Goal: Task Accomplishment & Management: Manage account settings

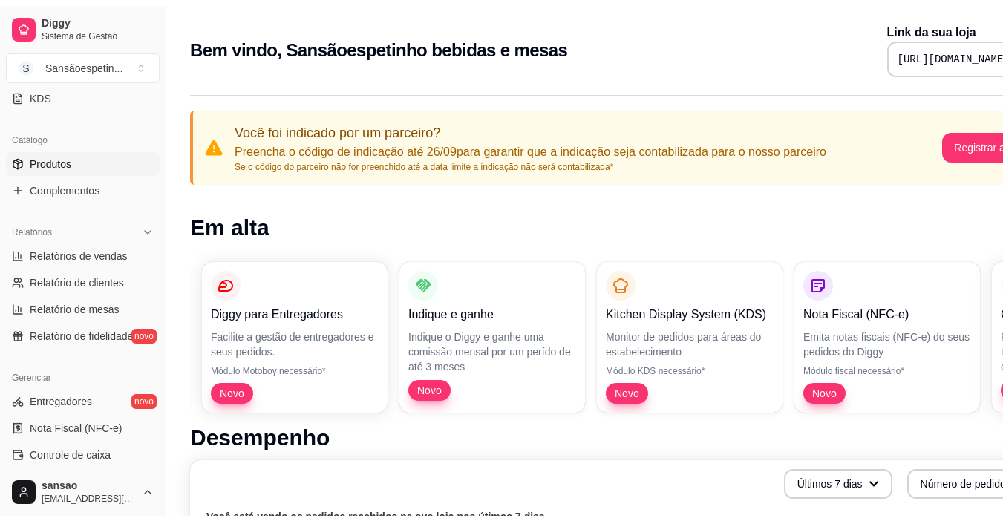
scroll to position [371, 0]
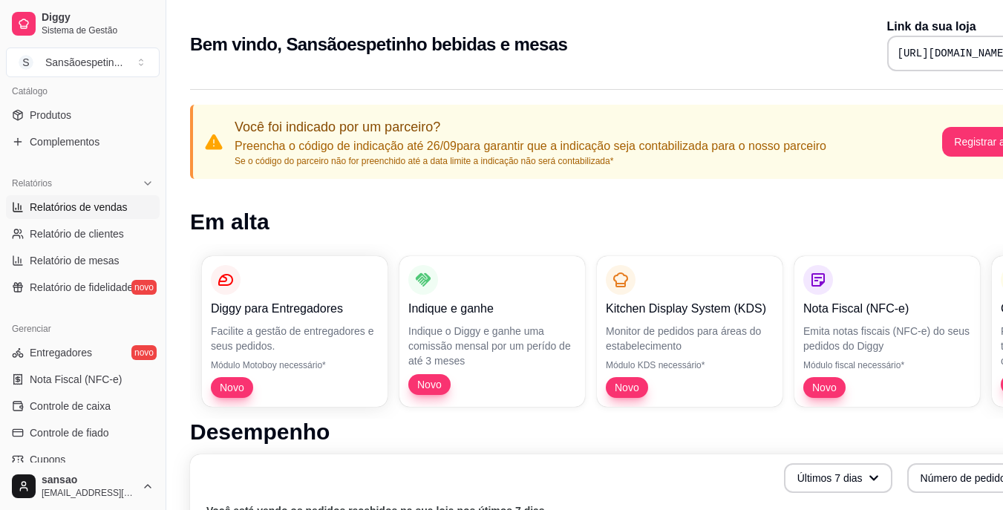
click at [111, 206] on span "Relatórios de vendas" at bounding box center [79, 207] width 98 height 15
select select "ALL"
select select "0"
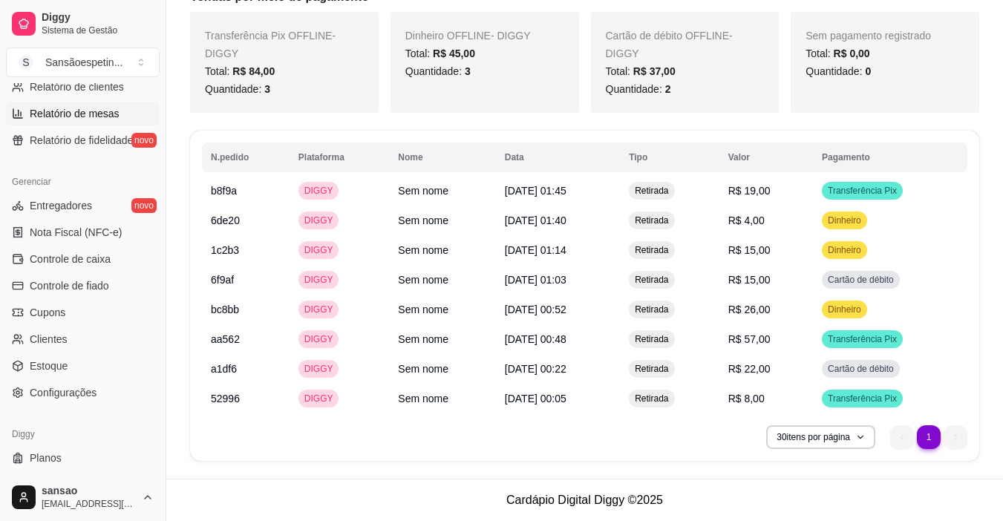
scroll to position [520, 0]
click at [109, 257] on span "Controle de caixa" at bounding box center [70, 257] width 81 height 15
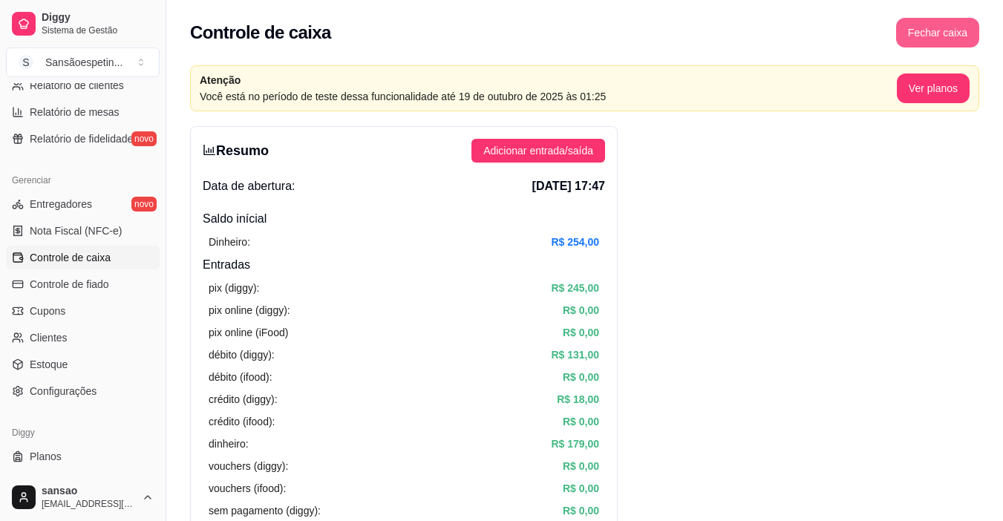
click at [958, 39] on button "Fechar caixa" at bounding box center [937, 33] width 83 height 30
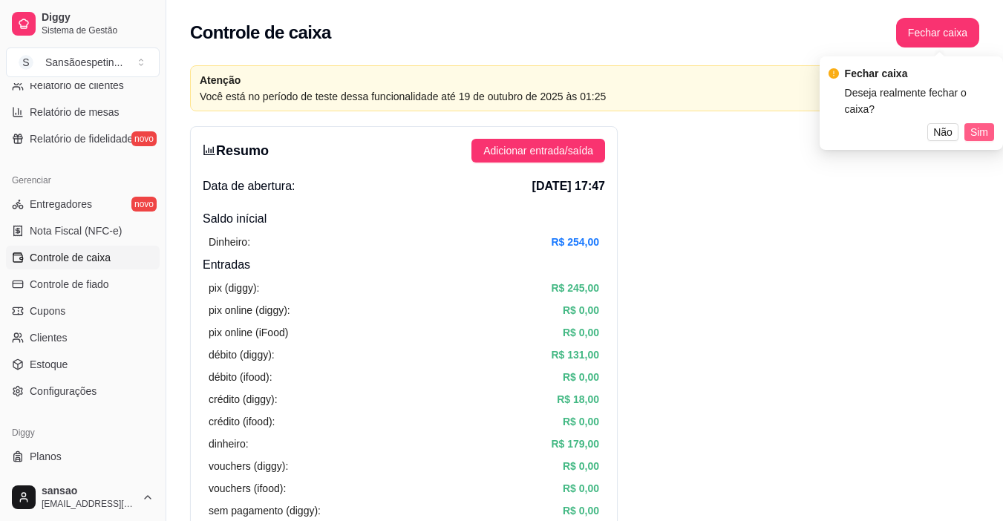
click at [985, 124] on span "Sim" at bounding box center [979, 132] width 18 height 16
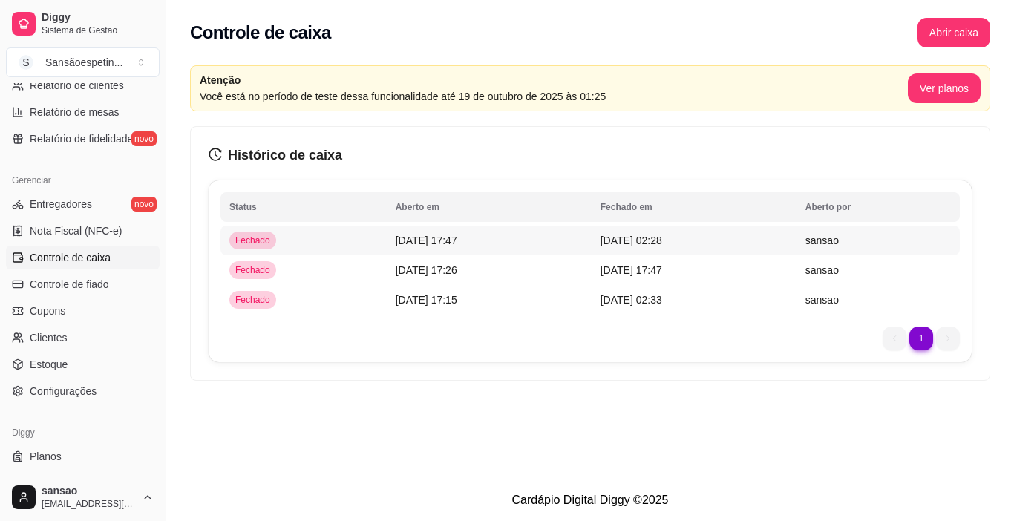
click at [726, 238] on td "[DATE] 02:28" at bounding box center [694, 241] width 205 height 30
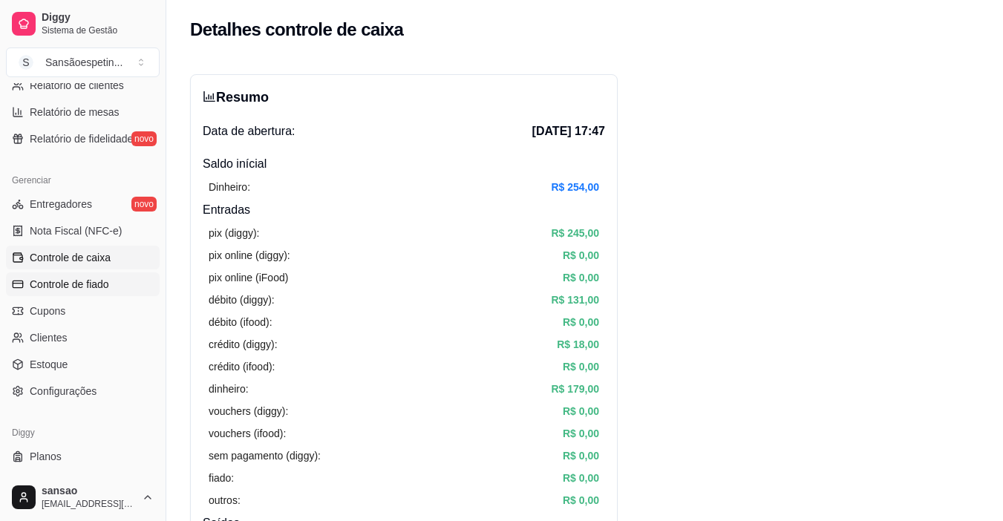
click at [108, 276] on link "Controle de fiado" at bounding box center [83, 285] width 154 height 24
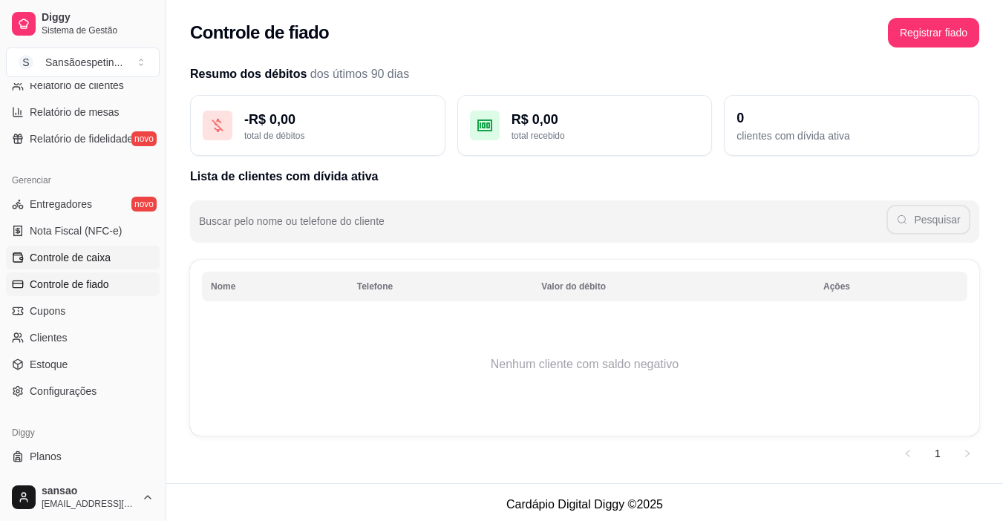
click at [112, 264] on link "Controle de caixa" at bounding box center [83, 258] width 154 height 24
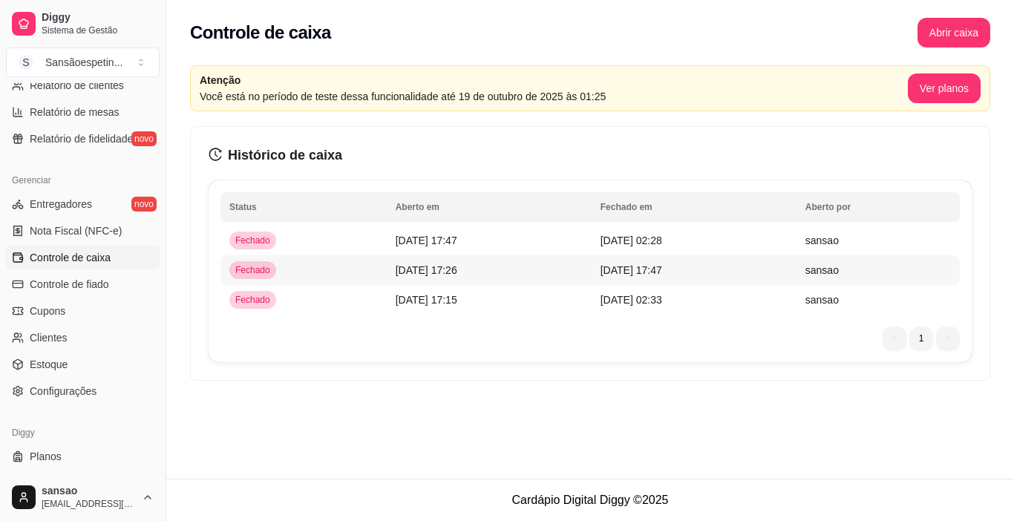
click at [431, 275] on span "[DATE] 17:26" at bounding box center [427, 270] width 62 height 12
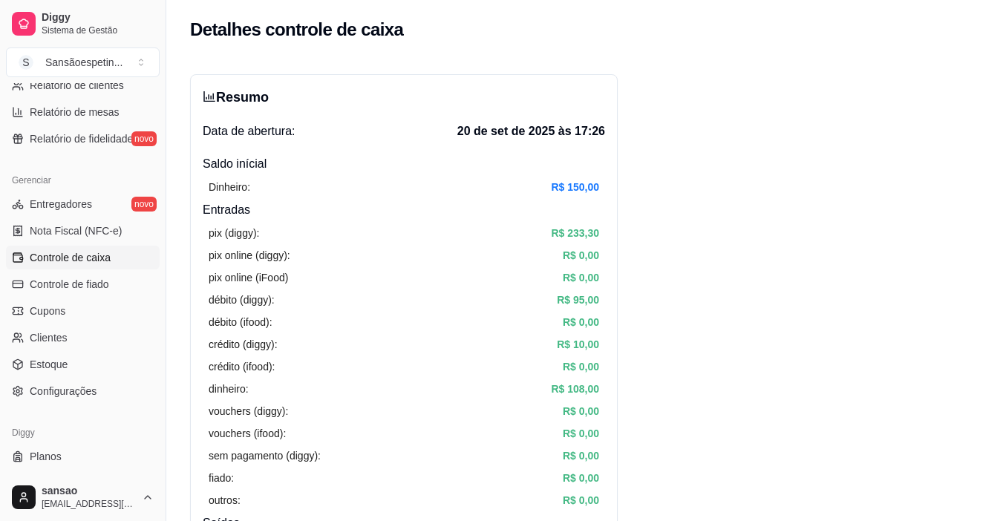
click at [94, 253] on span "Controle de caixa" at bounding box center [70, 257] width 81 height 15
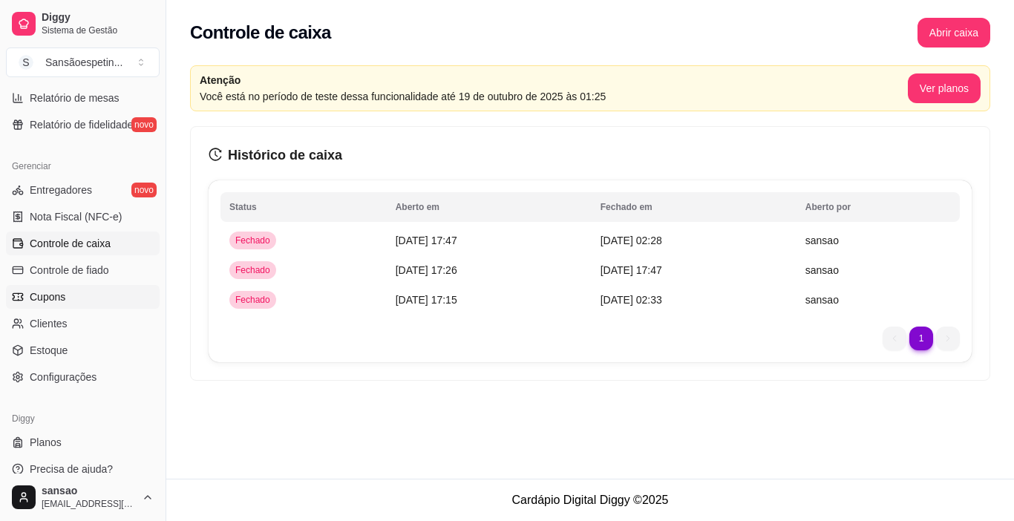
scroll to position [547, 0]
